Goal: Navigation & Orientation: Find specific page/section

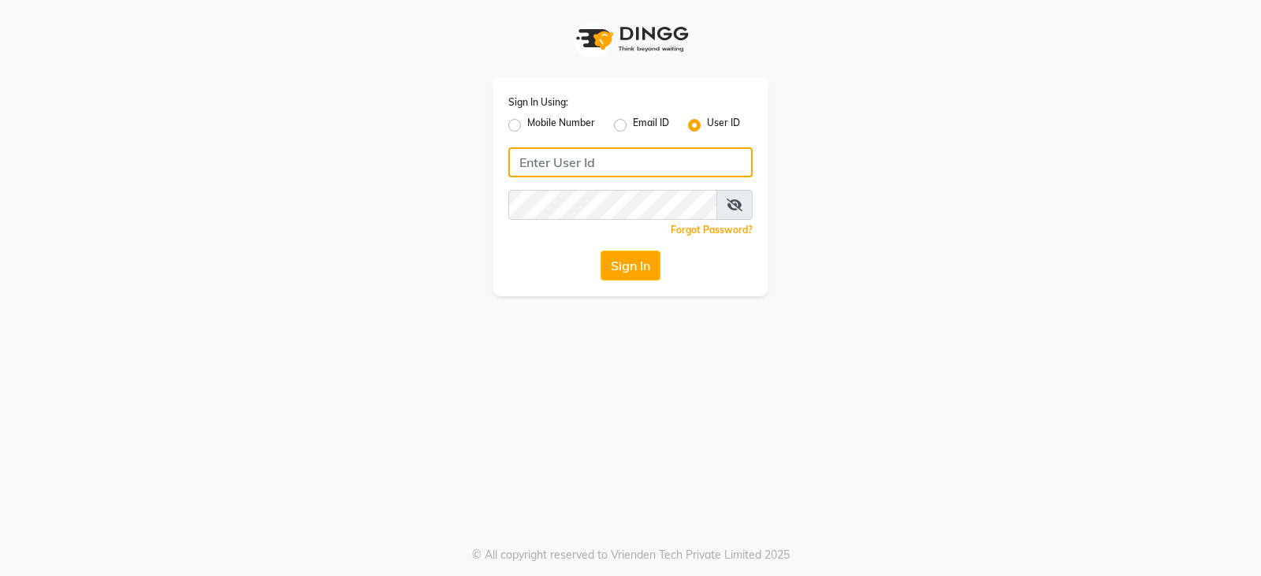
type input "e3899-01"
click at [645, 151] on input "e3899-01" at bounding box center [630, 162] width 244 height 30
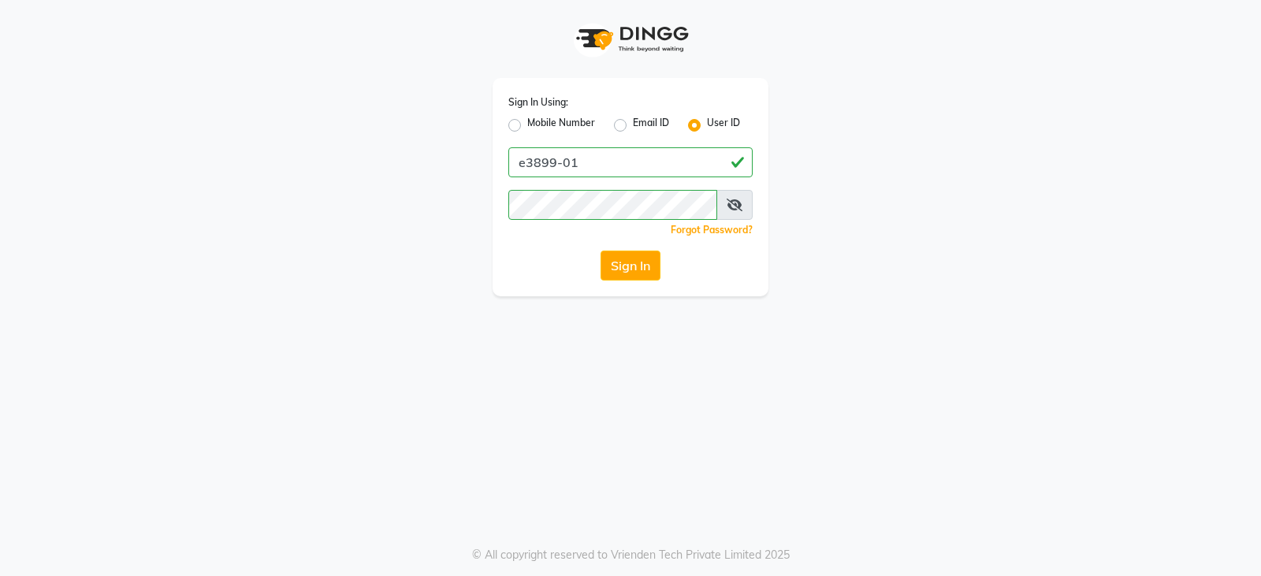
click at [1040, 151] on div "Sign In Using: Mobile Number Email ID User ID e3899-01 Remember me Forgot Passw…" at bounding box center [630, 148] width 898 height 296
click at [630, 273] on button "Sign In" at bounding box center [631, 266] width 60 height 30
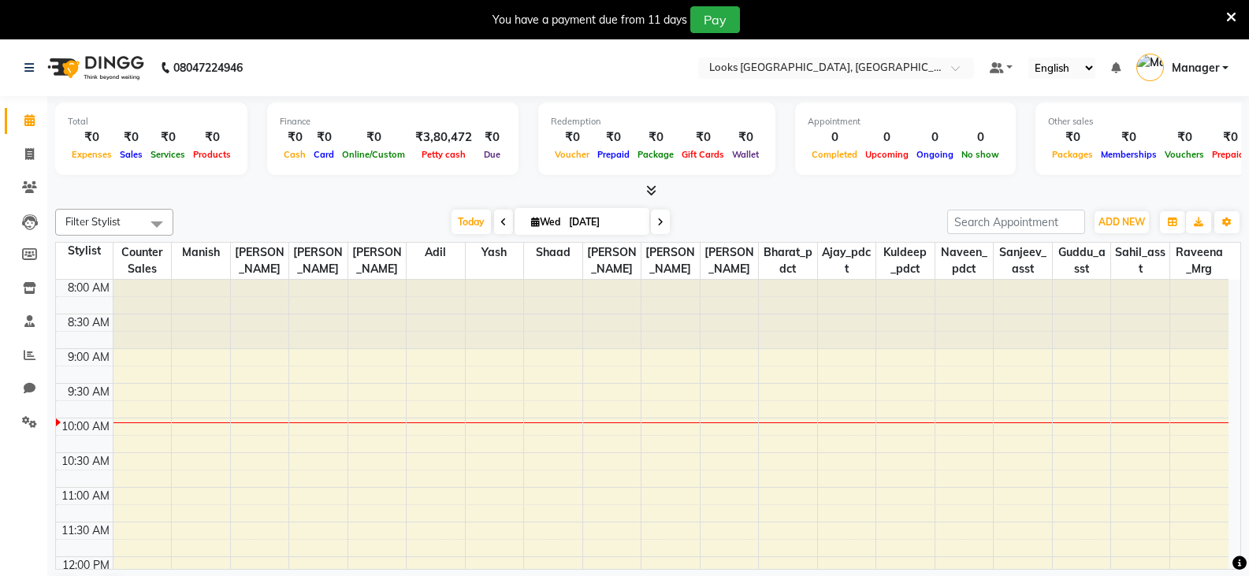
click at [1230, 16] on icon at bounding box center [1231, 17] width 10 height 14
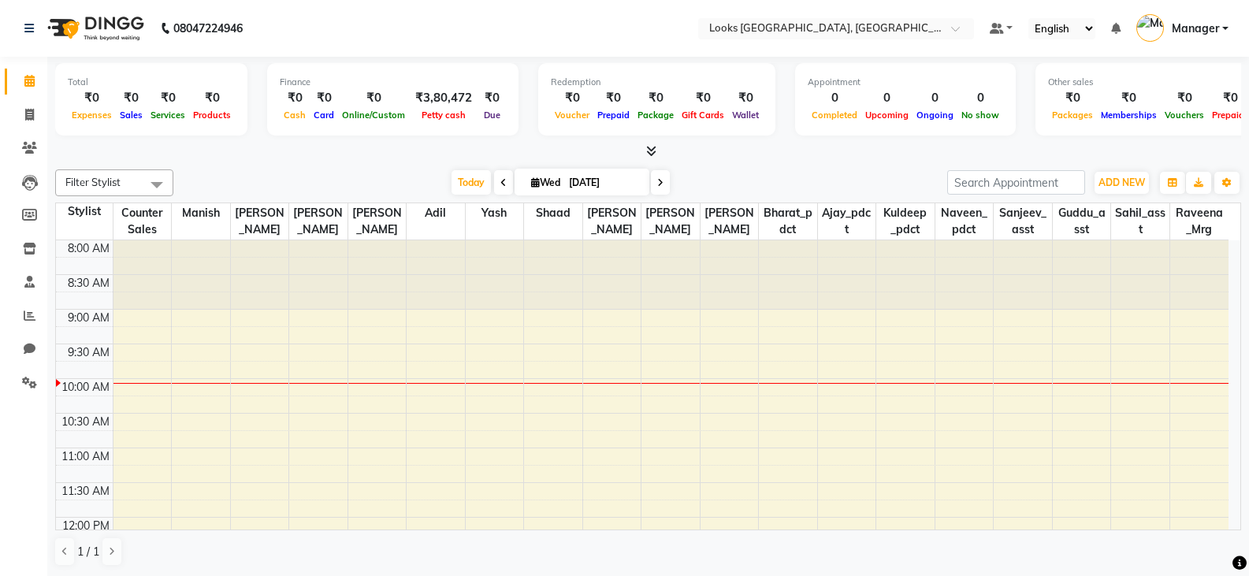
click at [649, 151] on icon at bounding box center [651, 151] width 10 height 12
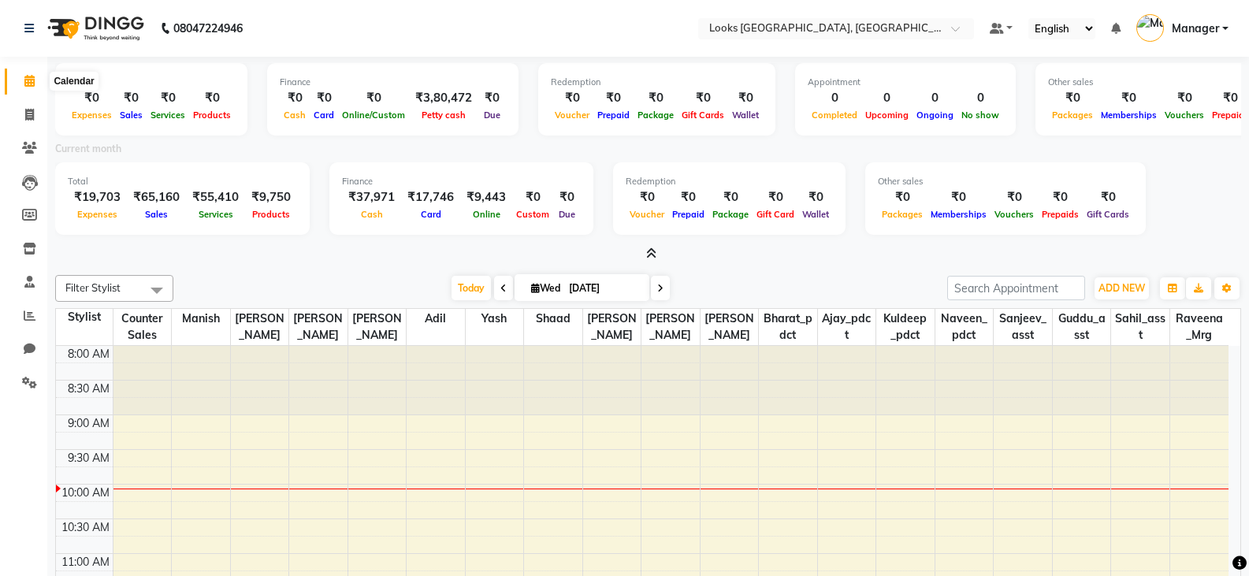
click at [20, 80] on span at bounding box center [30, 82] width 28 height 18
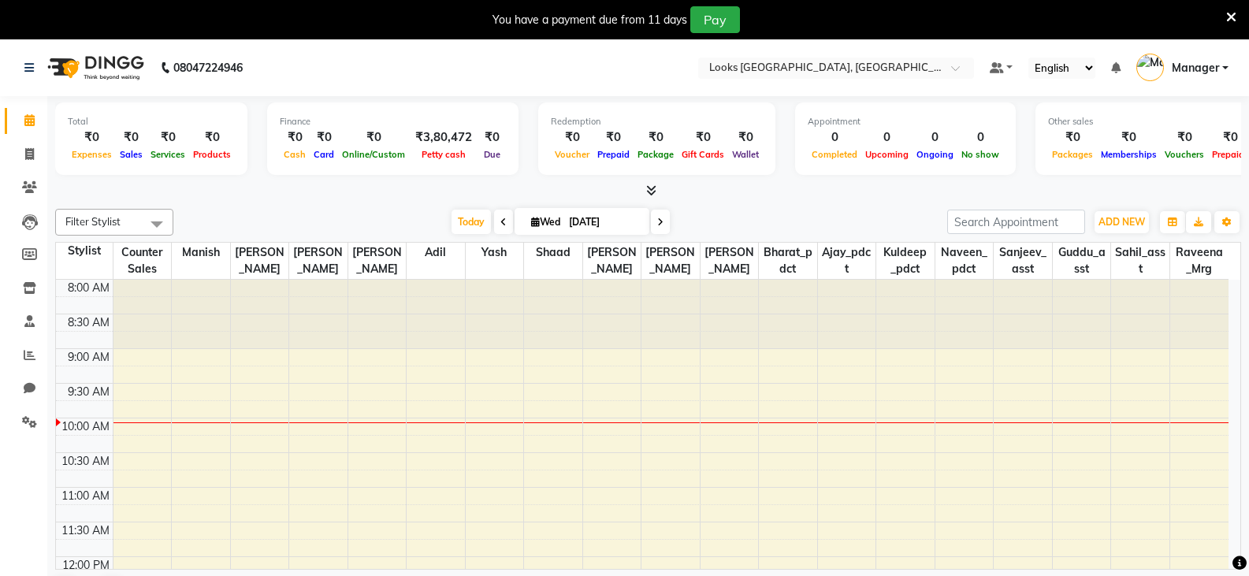
click at [1235, 15] on icon at bounding box center [1231, 17] width 10 height 14
